Goal: Task Accomplishment & Management: Manage account settings

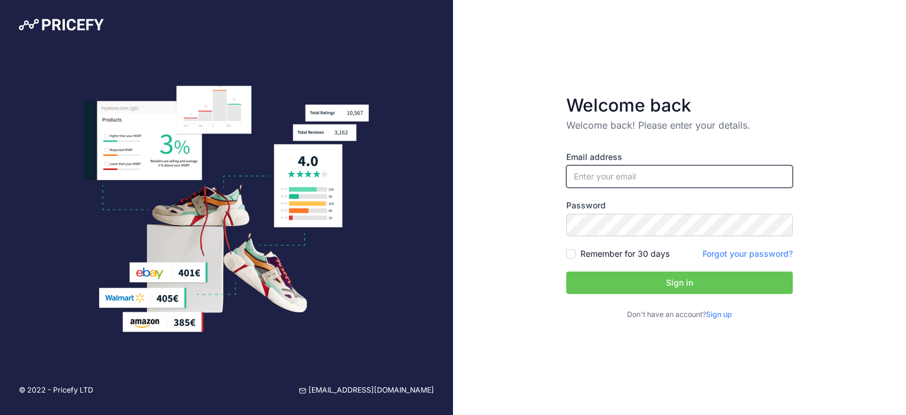
click at [627, 173] on input "email" at bounding box center [679, 176] width 227 height 22
type input "[PERSON_NAME][EMAIL_ADDRESS][DOMAIN_NAME]"
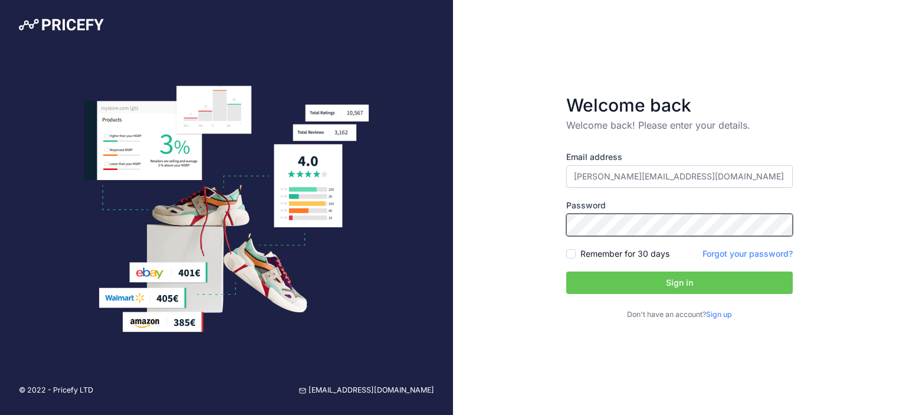
click at [566, 271] on button "Sign in" at bounding box center [679, 282] width 227 height 22
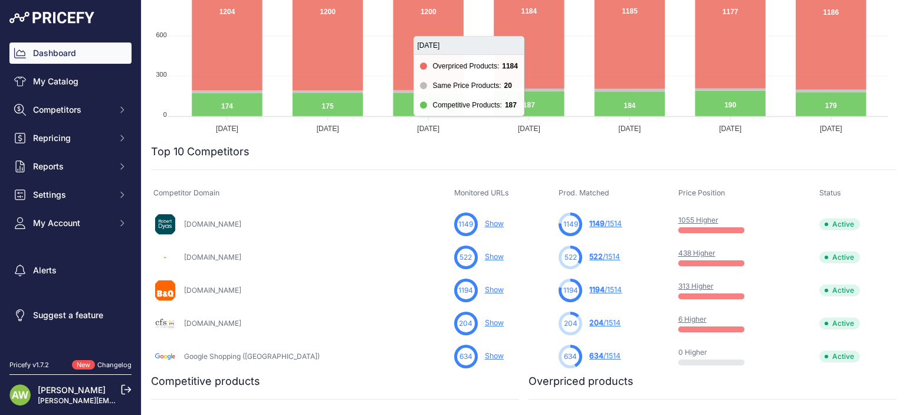
scroll to position [278, 0]
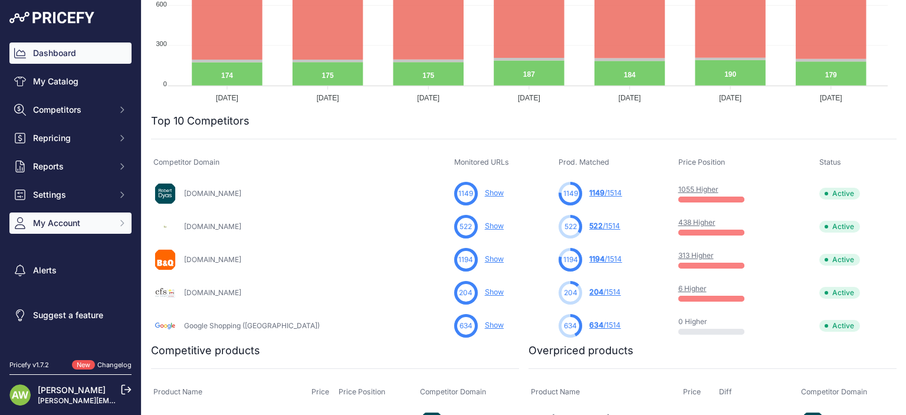
click at [88, 221] on span "My Account" at bounding box center [71, 223] width 77 height 12
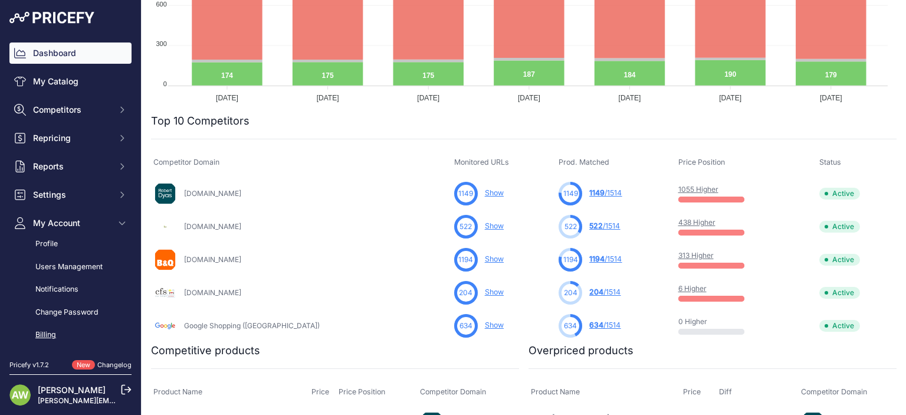
click at [51, 331] on link "Billing" at bounding box center [70, 334] width 122 height 21
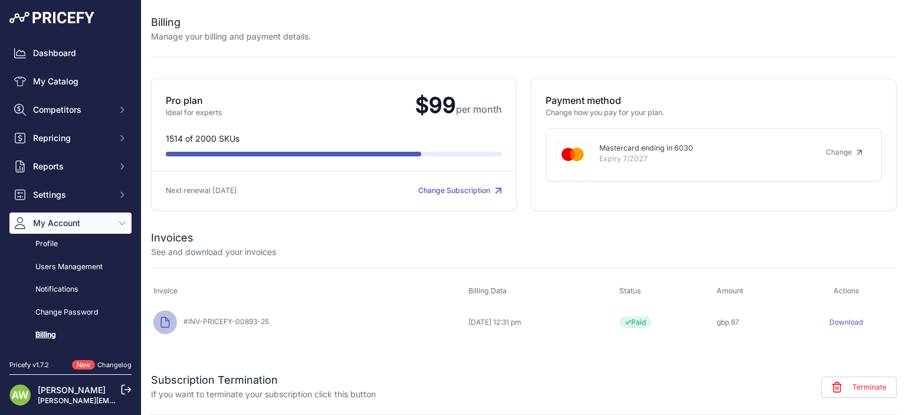
click at [470, 192] on link "Change Subscription" at bounding box center [460, 190] width 84 height 9
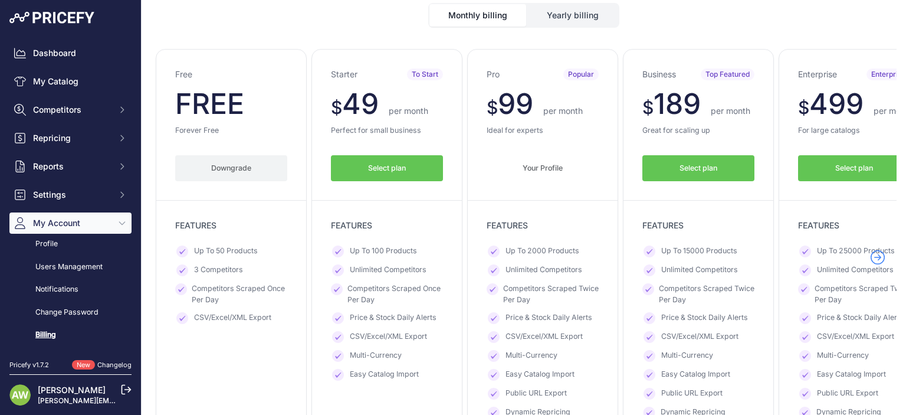
scroll to position [83, 0]
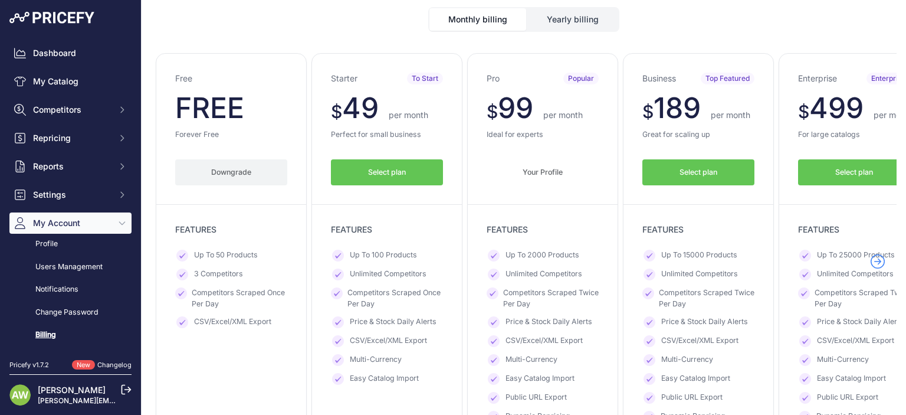
click at [231, 165] on button "Downgrade" at bounding box center [231, 172] width 112 height 27
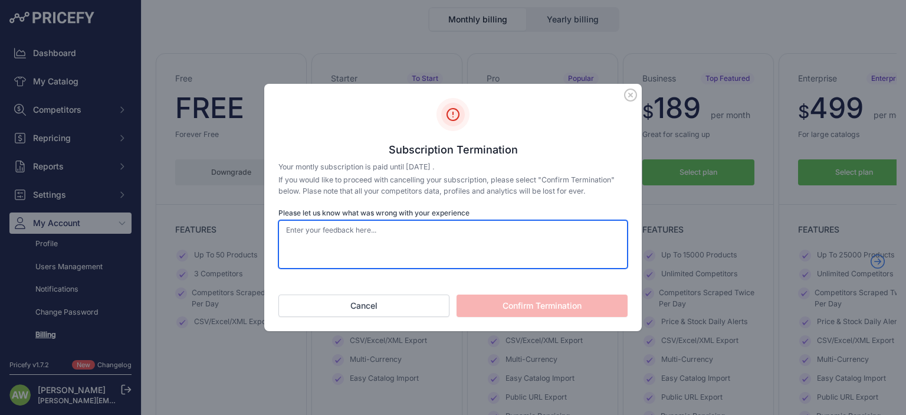
click at [406, 238] on textarea "Please let us know what was wrong with your experience" at bounding box center [452, 244] width 349 height 48
type textarea "change plan"
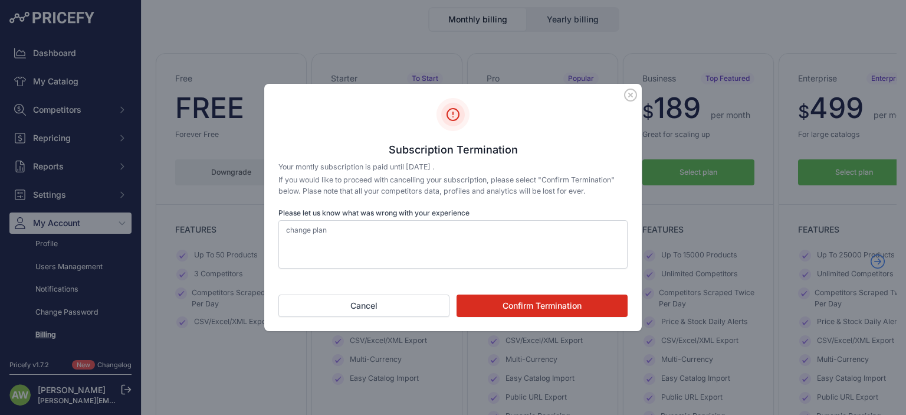
click at [520, 306] on button "Confirm Termination" at bounding box center [542, 305] width 171 height 22
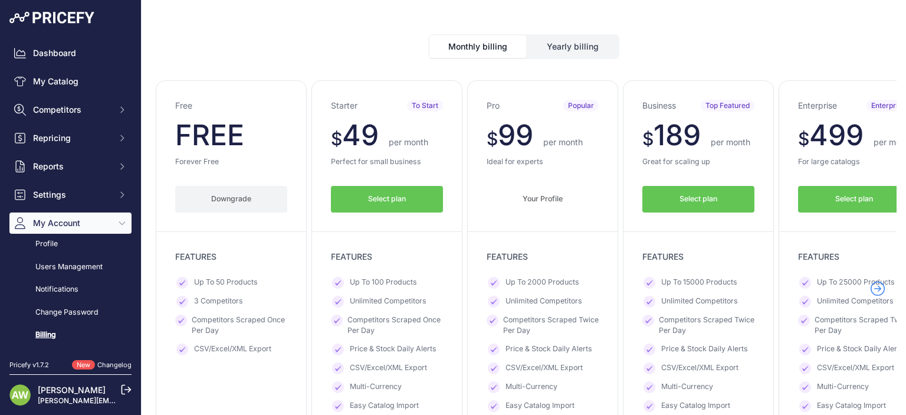
scroll to position [109, 0]
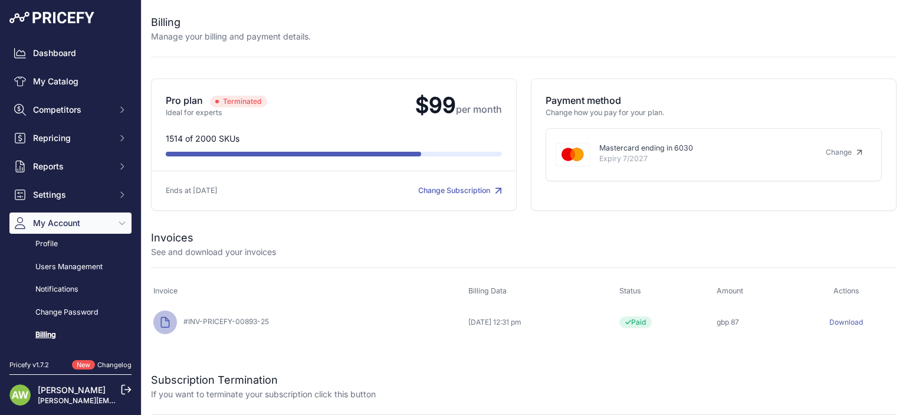
click at [507, 232] on div at bounding box center [545, 238] width 703 height 17
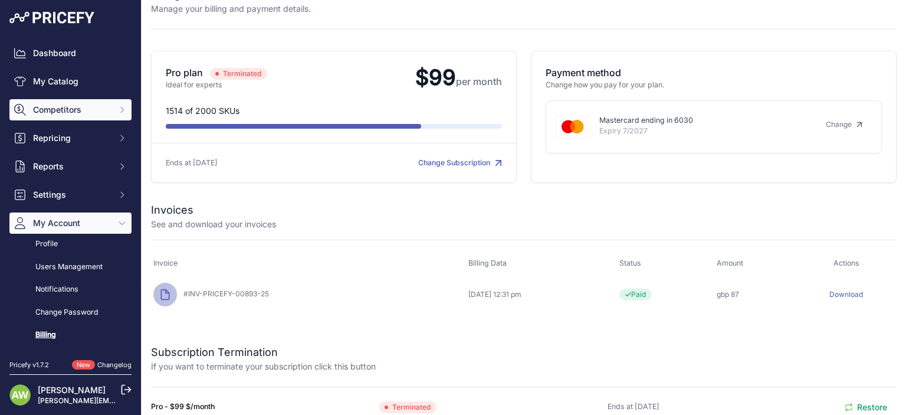
click at [64, 107] on span "Competitors" at bounding box center [71, 110] width 77 height 12
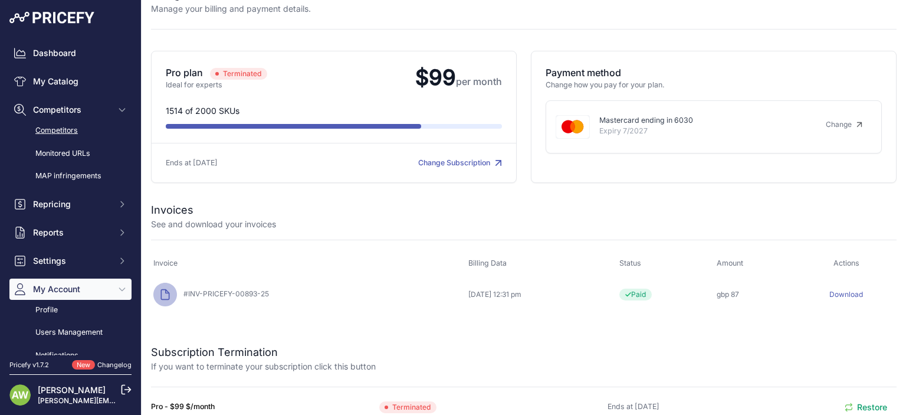
click at [66, 130] on link "Competitors" at bounding box center [70, 130] width 122 height 21
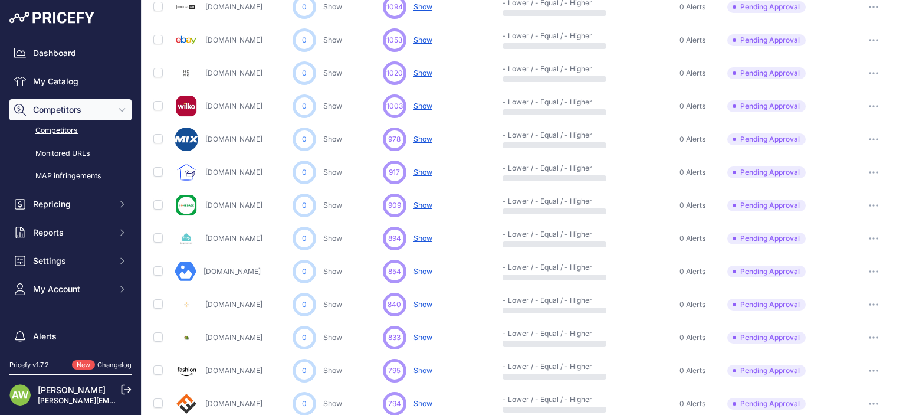
scroll to position [578, 0]
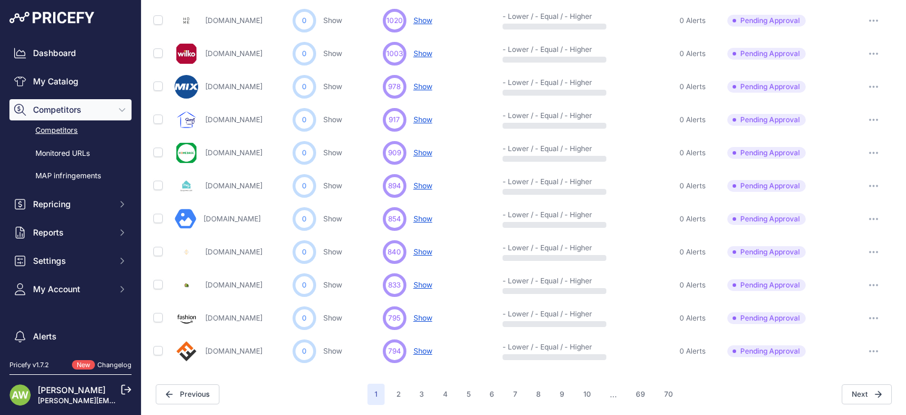
drag, startPoint x: 278, startPoint y: 117, endPoint x: 207, endPoint y: 122, distance: 71.6
click at [207, 122] on div "[DOMAIN_NAME]" at bounding box center [231, 120] width 113 height 24
